Goal: Transaction & Acquisition: Download file/media

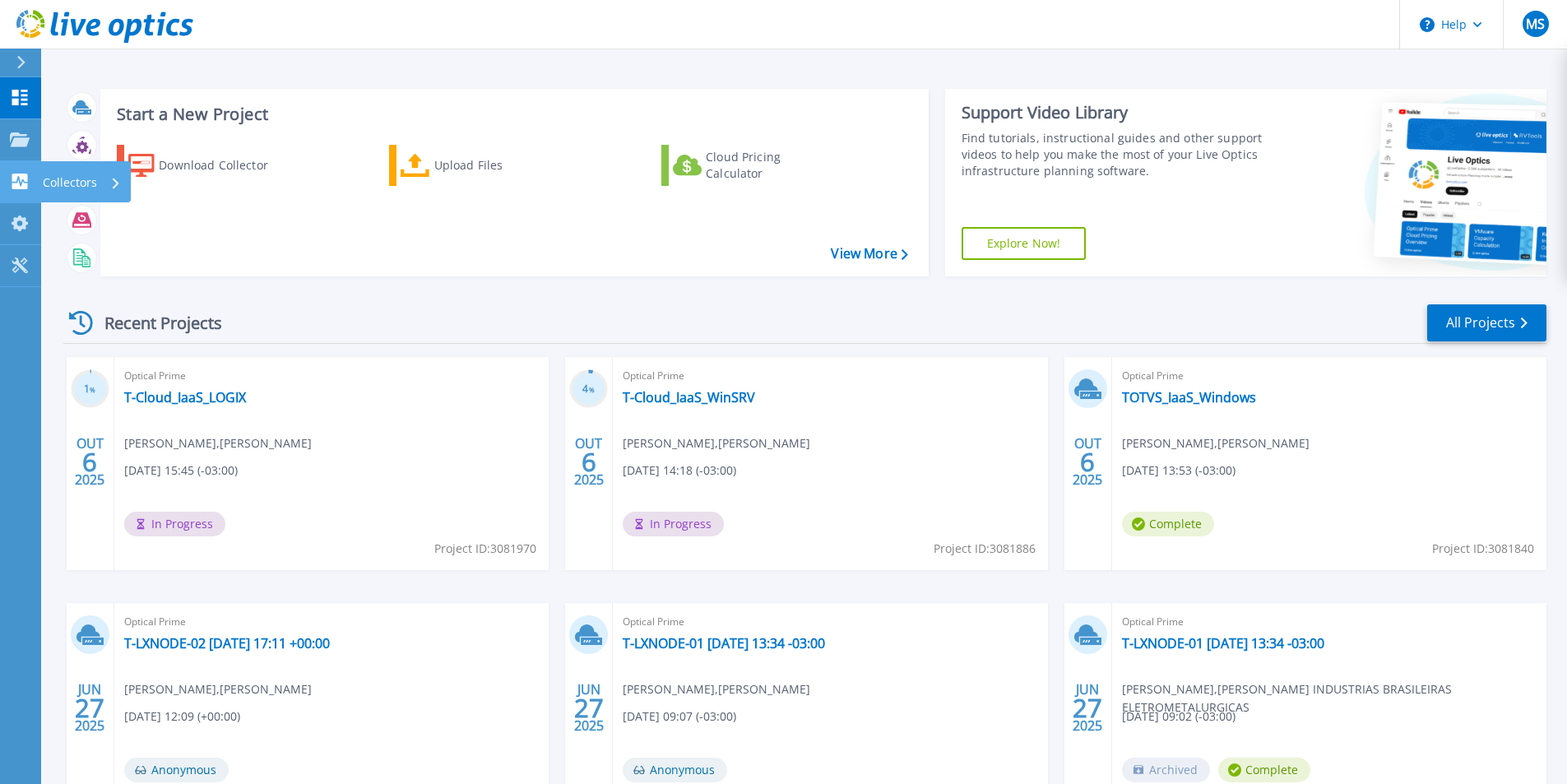
click at [114, 183] on icon at bounding box center [115, 183] width 6 height 11
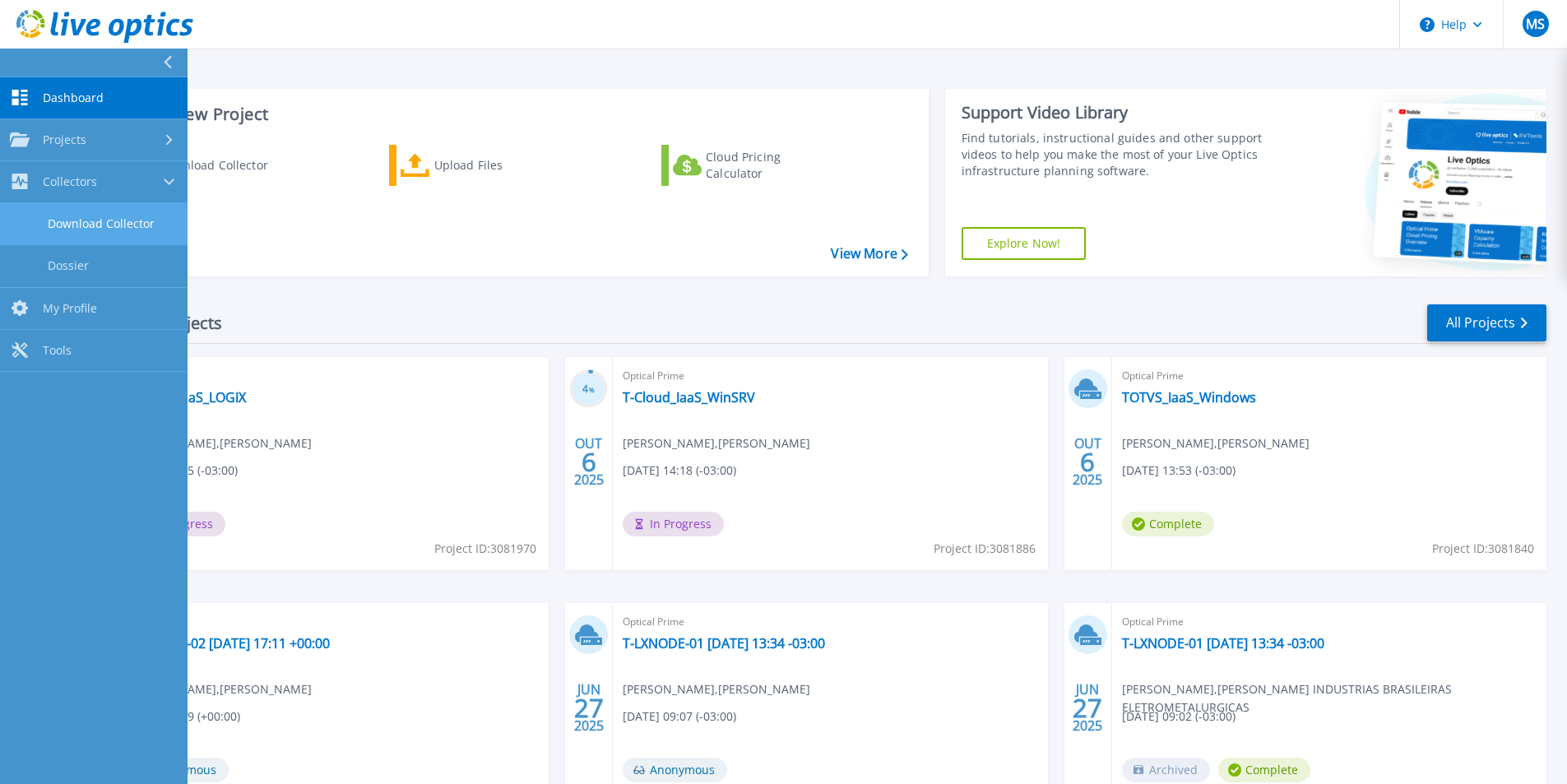
click at [121, 223] on link "Download Collector" at bounding box center [93, 224] width 188 height 42
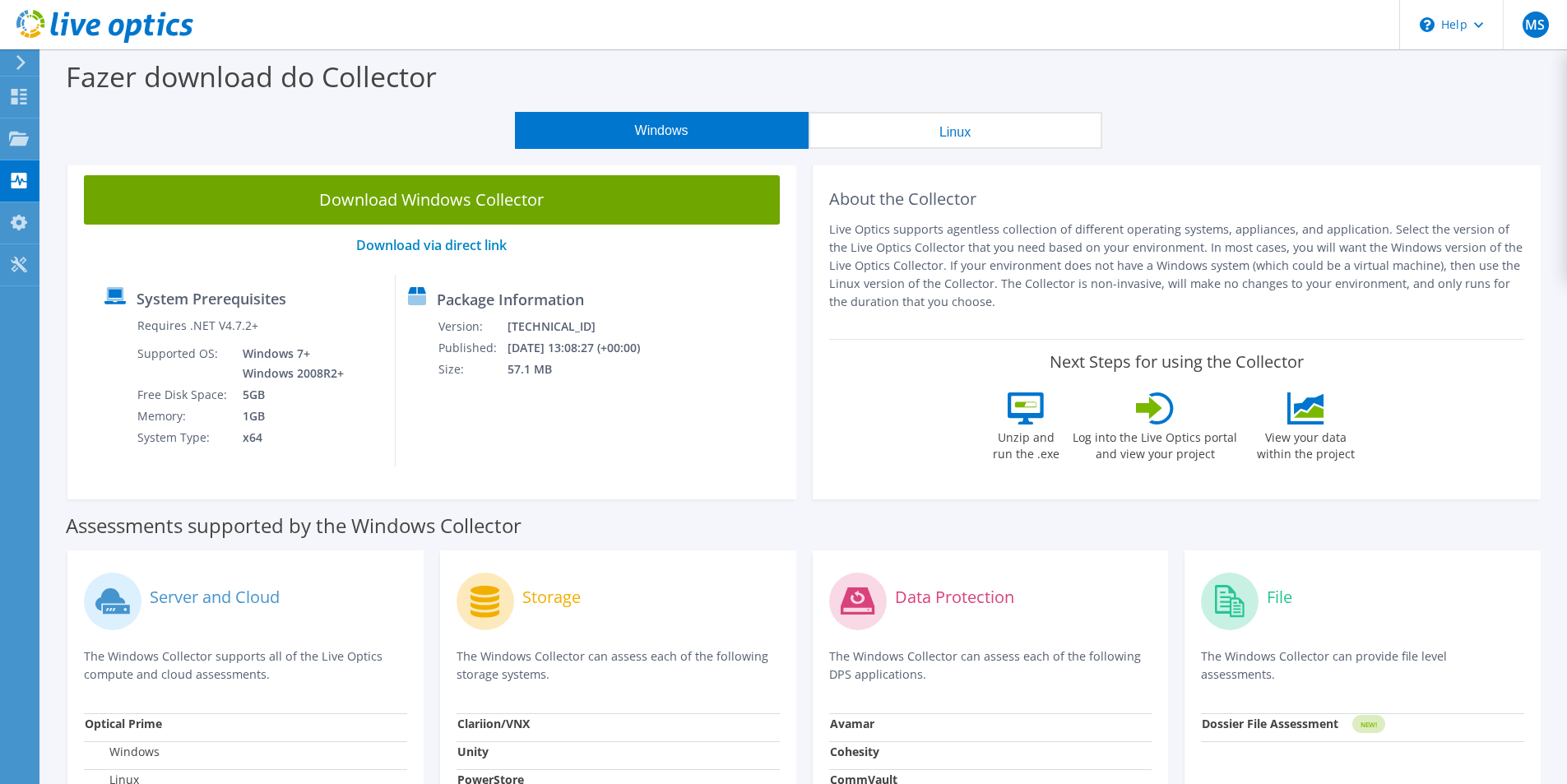
click at [993, 138] on button "Linux" at bounding box center [955, 130] width 294 height 37
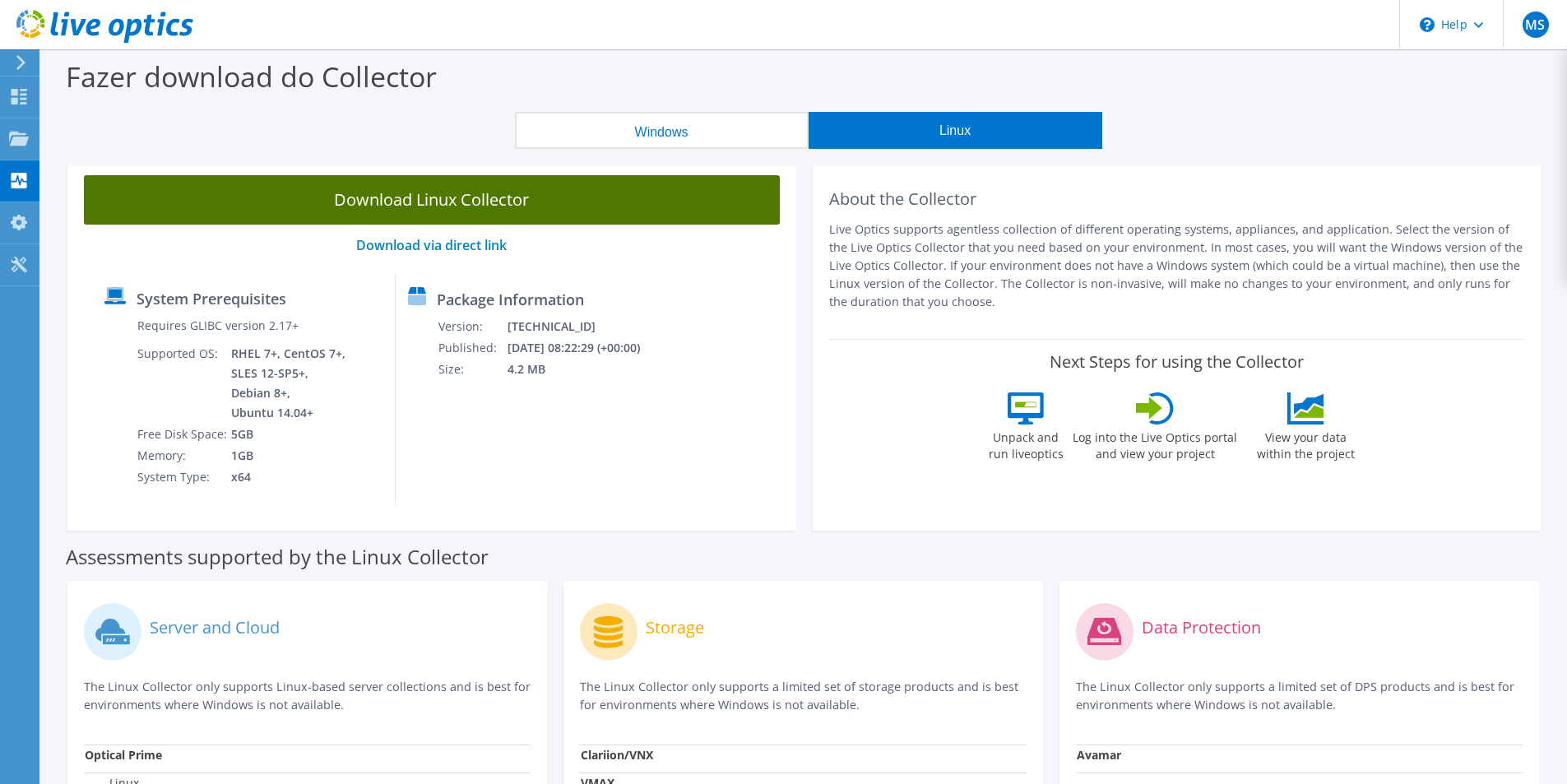
click at [464, 196] on link "Download Linux Collector" at bounding box center [433, 200] width 696 height 49
